Goal: Task Accomplishment & Management: Manage account settings

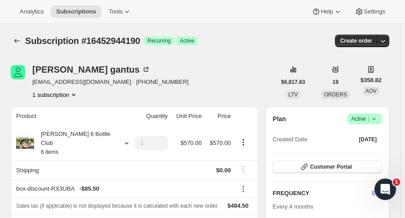
click at [13, 40] on icon "Subscriptions" at bounding box center [17, 40] width 9 height 9
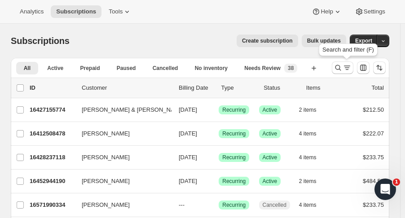
click at [341, 66] on icon "Search and filter results" at bounding box center [339, 68] width 6 height 6
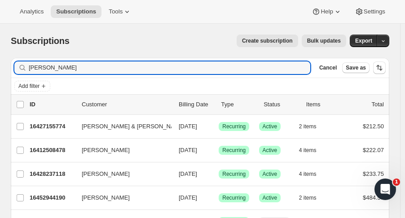
drag, startPoint x: 75, startPoint y: 66, endPoint x: -67, endPoint y: 50, distance: 142.0
click at [0, 50] on html "Analytics Subscriptions Tools Help Settings Skip to content Subscriptions. This…" at bounding box center [202, 109] width 405 height 218
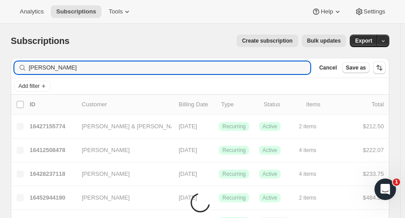
type input "sahar ander"
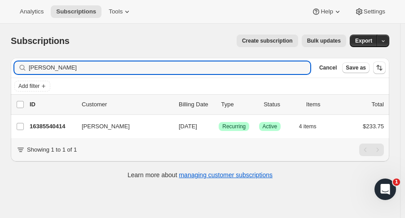
click at [45, 128] on p "16385540414" at bounding box center [52, 126] width 45 height 9
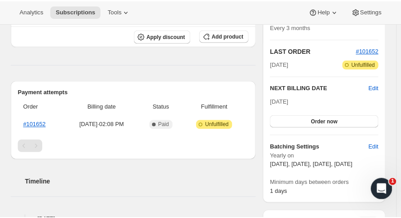
scroll to position [180, 0]
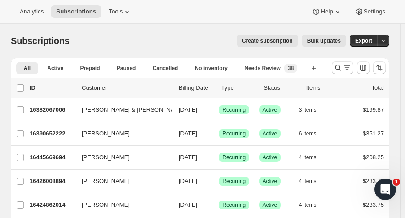
click at [339, 66] on icon "Search and filter results" at bounding box center [338, 67] width 9 height 9
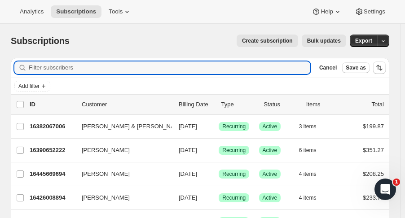
paste input "[PERSON_NAME]"
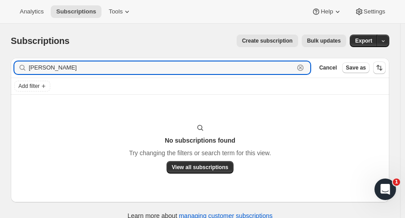
type input "[PERSON_NAME]"
